Goal: Book appointment/travel/reservation

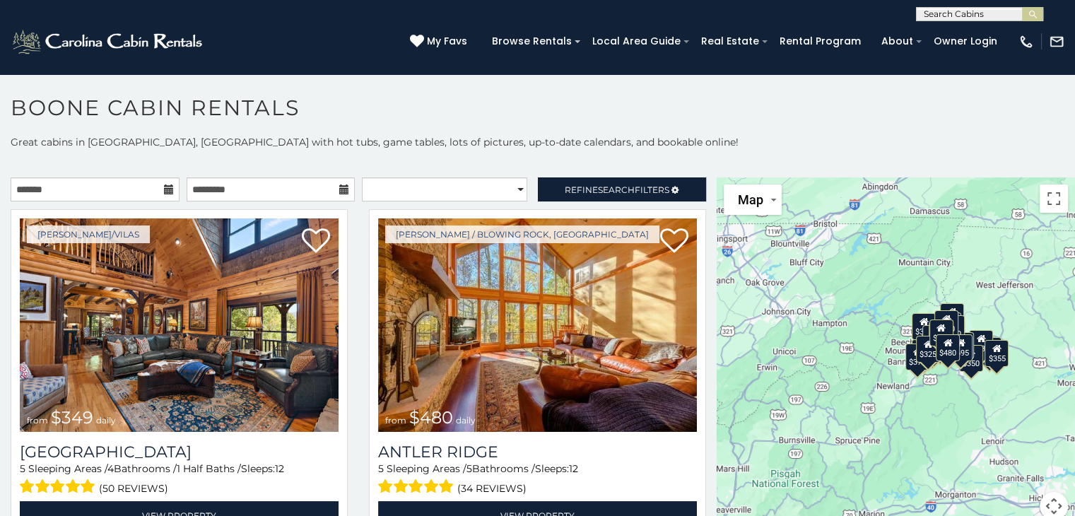
click at [986, 390] on div "$349 $480 $525 $315 $355 $675 $635 $930 $400 $451 $330 $400 $485 $460 $395 $255…" at bounding box center [895, 357] width 358 height 360
click at [980, 394] on div "$349 $480 $525 $315 $355 $675 $635 $930 $400 $451 $330 $400 $485 $460 $395 $255…" at bounding box center [895, 357] width 358 height 360
click at [986, 385] on div "$349 $480 $525 $315 $355 $675 $635 $930 $400 $451 $330 $400 $485 $460 $395 $255…" at bounding box center [895, 357] width 358 height 360
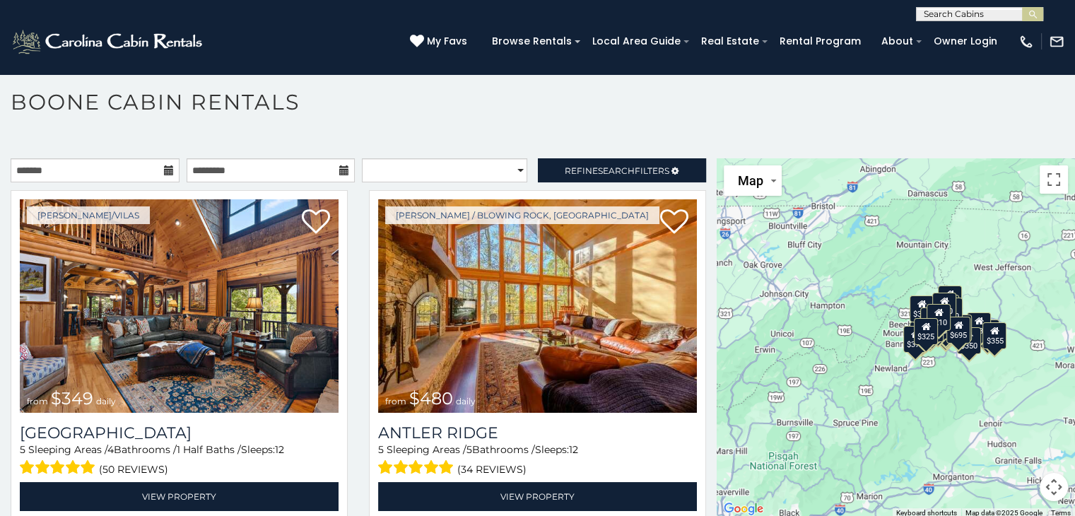
scroll to position [7, 0]
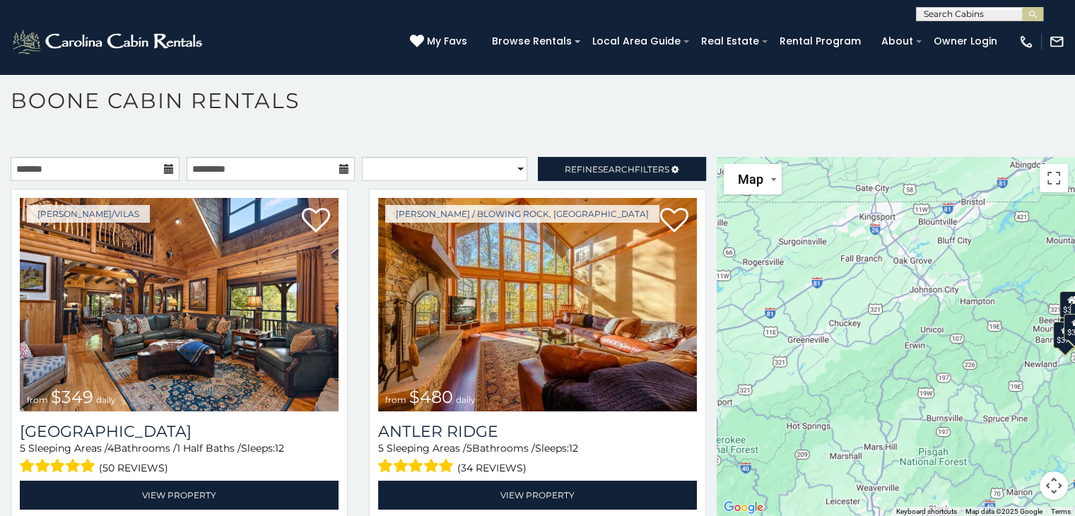
drag, startPoint x: 803, startPoint y: 416, endPoint x: 950, endPoint y: 411, distance: 147.1
click at [951, 412] on div "$349 $480 $525 $315 $355 $675 $635 $930 $400 $451 $330 $400 $485 $460 $395 $255…" at bounding box center [895, 337] width 358 height 360
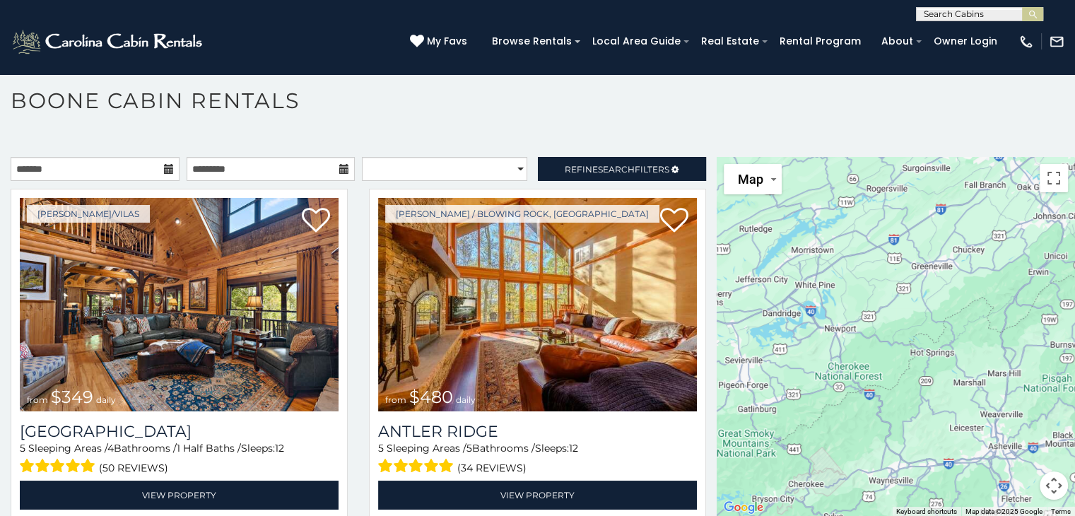
drag, startPoint x: 851, startPoint y: 382, endPoint x: 941, endPoint y: 347, distance: 96.4
click at [941, 347] on div at bounding box center [895, 337] width 358 height 360
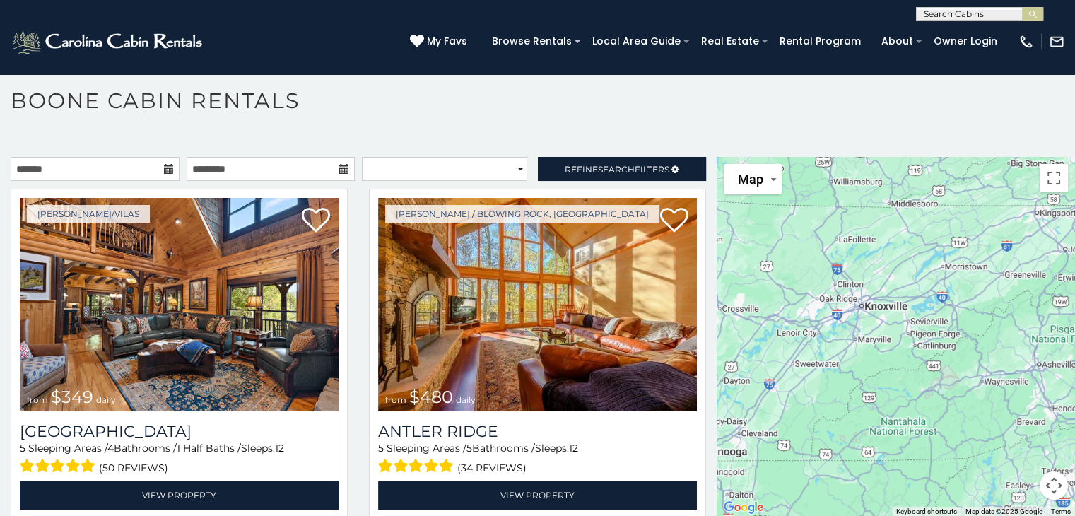
drag, startPoint x: 820, startPoint y: 391, endPoint x: 934, endPoint y: 362, distance: 118.1
click at [940, 363] on div "$349 $480 $525 $315 $355 $675 $635 $930 $400 $451 $330 $400 $485 $460 $395 $255…" at bounding box center [895, 337] width 358 height 360
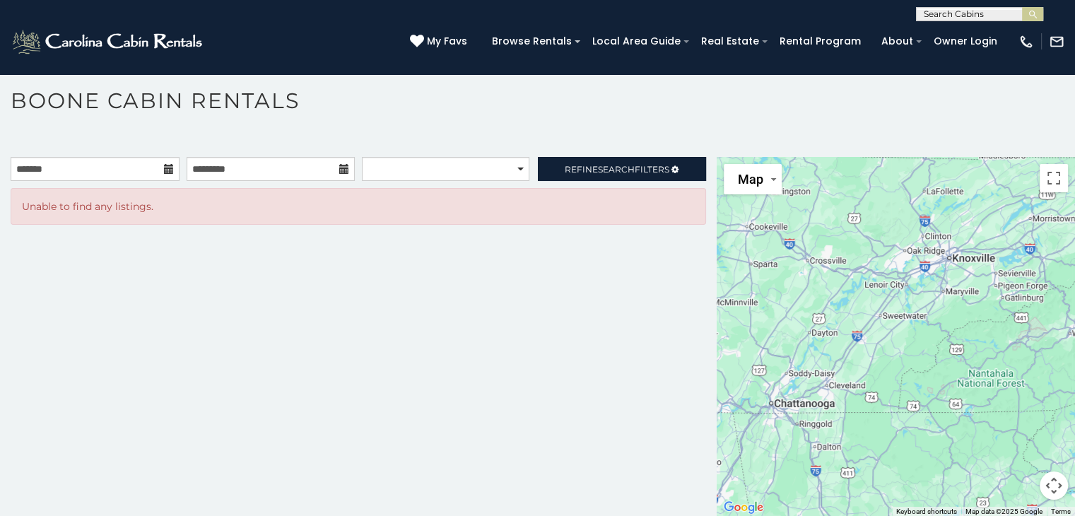
drag, startPoint x: 868, startPoint y: 382, endPoint x: 942, endPoint y: 341, distance: 83.8
click at [942, 341] on div at bounding box center [895, 337] width 358 height 360
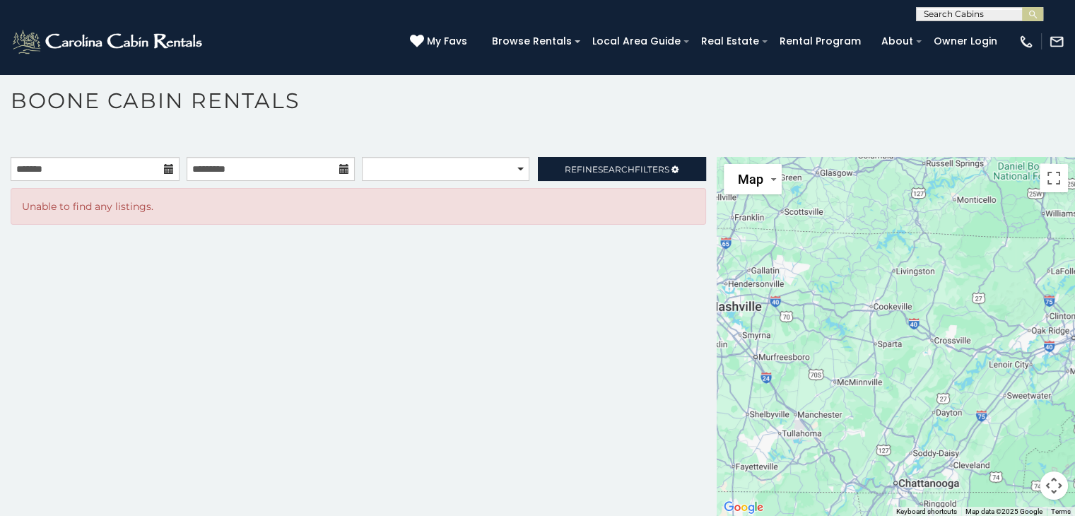
drag, startPoint x: 806, startPoint y: 295, endPoint x: 932, endPoint y: 374, distance: 149.0
click at [933, 374] on div at bounding box center [895, 337] width 358 height 360
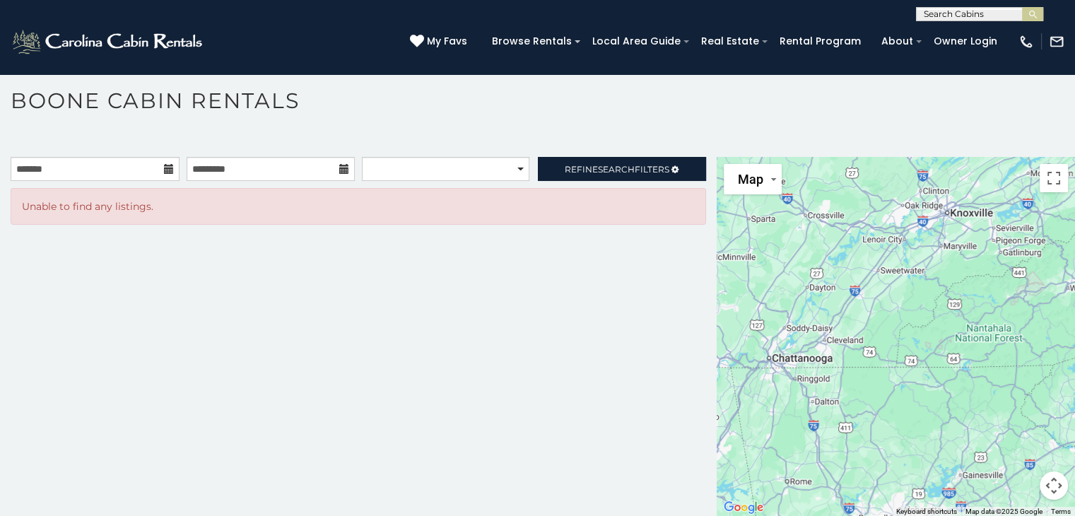
drag, startPoint x: 913, startPoint y: 377, endPoint x: 751, endPoint y: 285, distance: 186.1
click at [751, 285] on div at bounding box center [895, 337] width 358 height 360
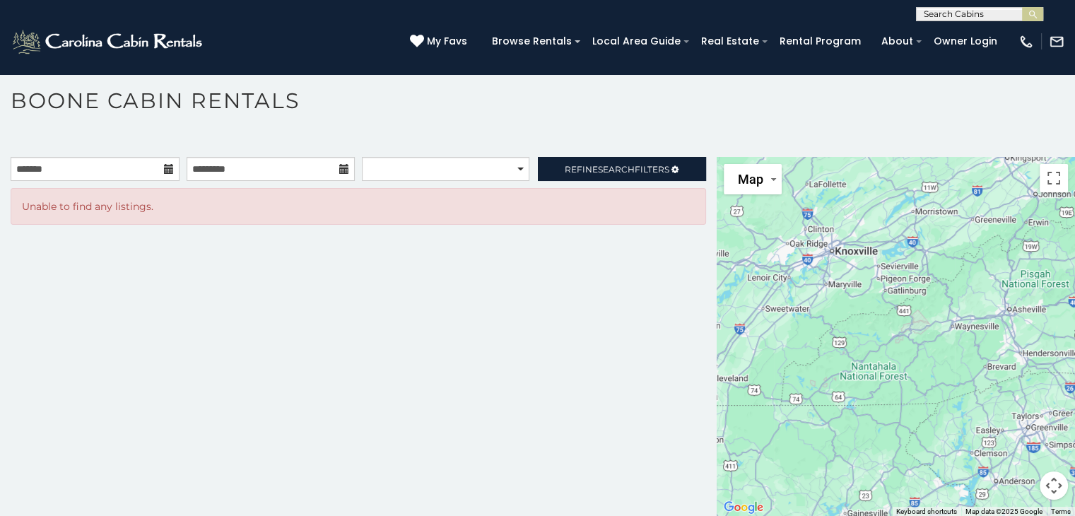
drag, startPoint x: 912, startPoint y: 306, endPoint x: 798, endPoint y: 343, distance: 119.5
click at [798, 344] on div at bounding box center [895, 337] width 358 height 360
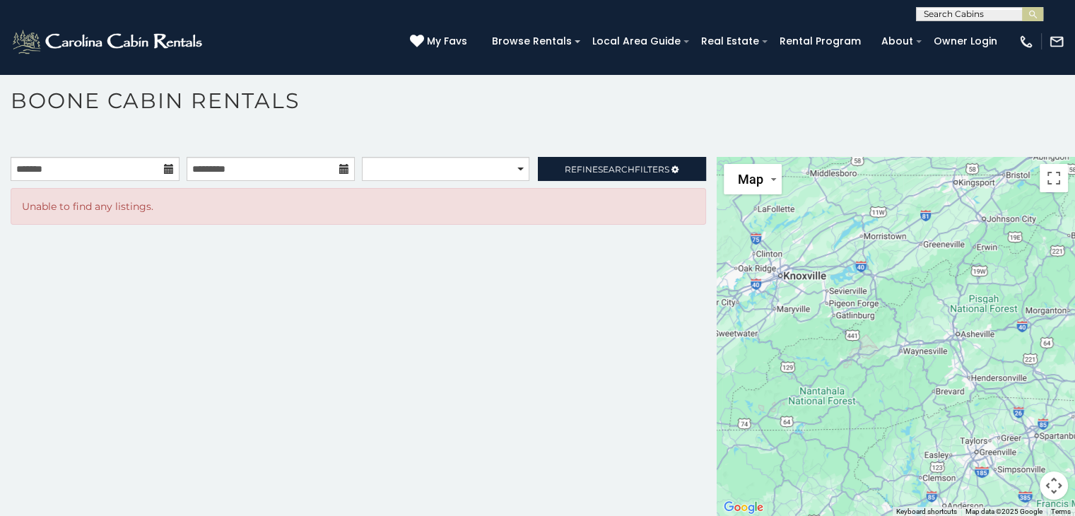
drag, startPoint x: 894, startPoint y: 285, endPoint x: 757, endPoint y: 319, distance: 141.2
click at [756, 321] on div at bounding box center [895, 337] width 358 height 360
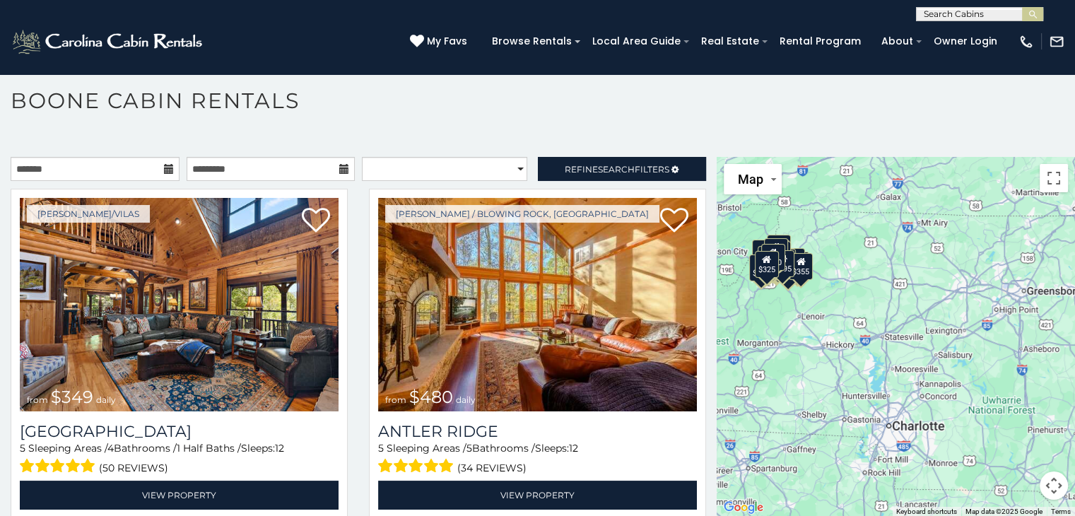
click at [771, 342] on div "$349 $480 $525 $315 $355 $675 $635 $930 $400 $451 $330 $400 $485 $460 $395 $255…" at bounding box center [895, 337] width 358 height 360
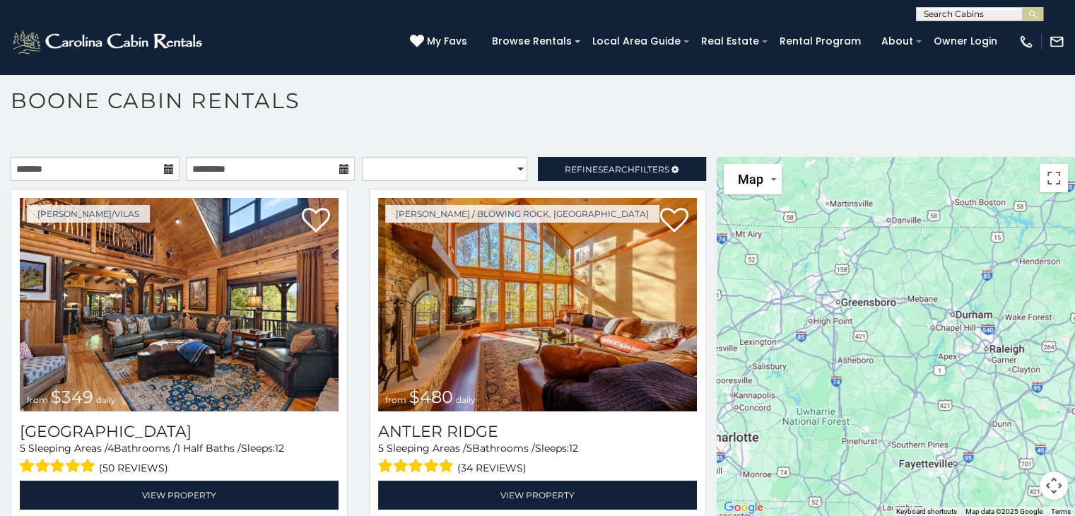
drag, startPoint x: 884, startPoint y: 334, endPoint x: 696, endPoint y: 336, distance: 188.0
click at [692, 157] on main "**********" at bounding box center [537, 157] width 1075 height 0
